Goal: Information Seeking & Learning: Check status

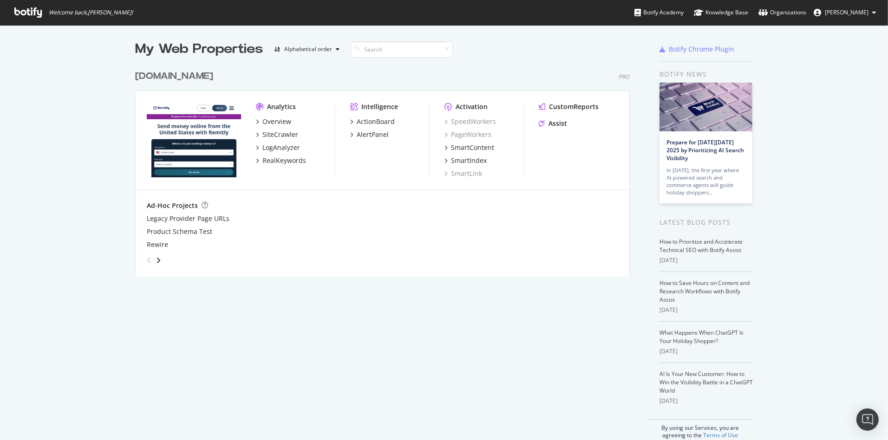
scroll to position [432, 872]
click at [268, 135] on div "SiteCrawler" at bounding box center [280, 134] width 36 height 9
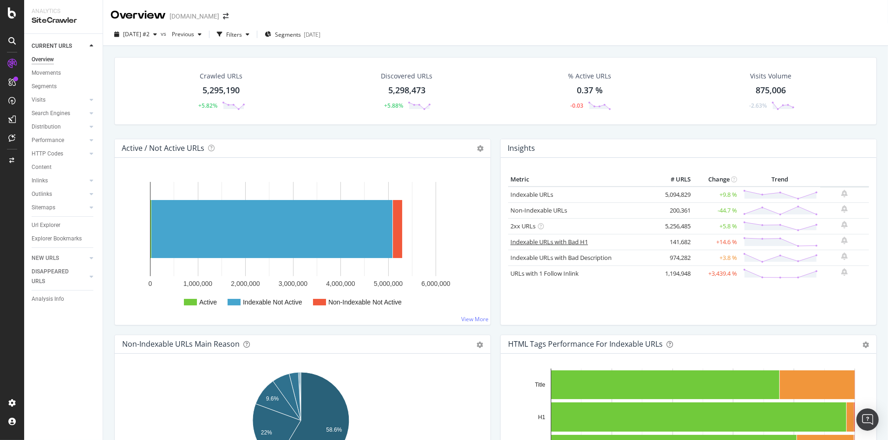
click at [553, 238] on link "Indexable URLs with Bad H1" at bounding box center [549, 242] width 78 height 8
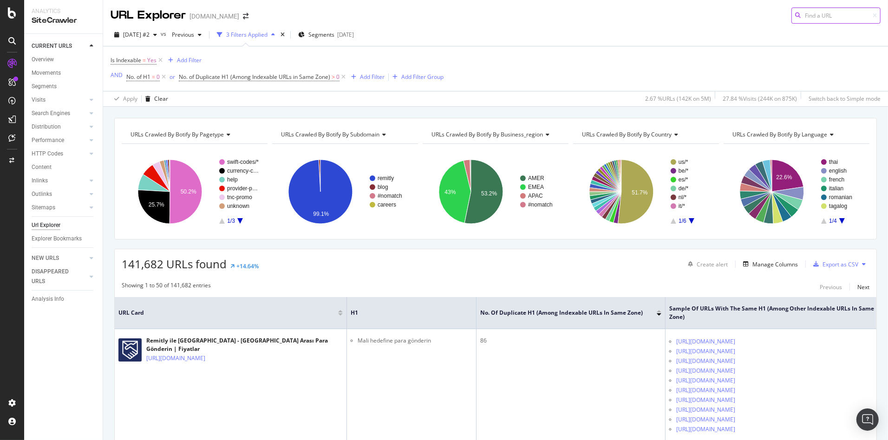
scroll to position [164, 0]
